Goal: Find specific page/section: Find specific page/section

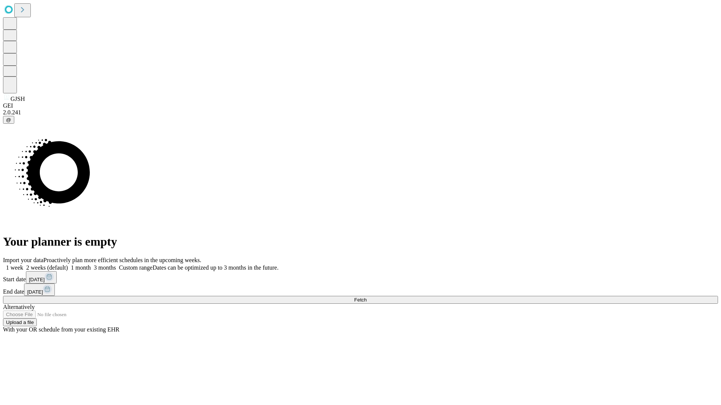
click at [366, 297] on span "Fetch" at bounding box center [360, 300] width 12 height 6
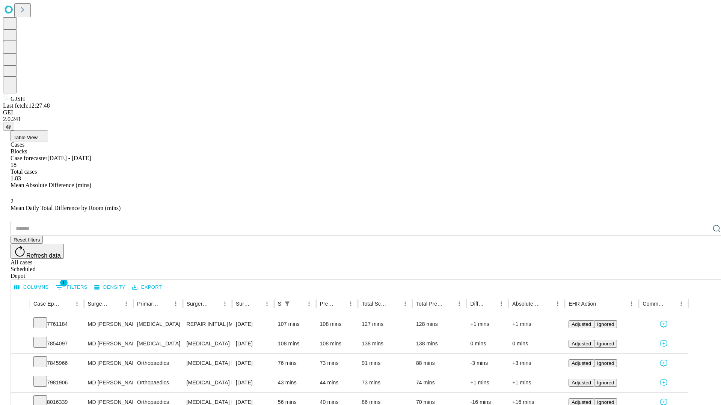
scroll to position [25, 0]
click at [44, 338] on icon at bounding box center [40, 342] width 8 height 8
